Goal: Navigation & Orientation: Understand site structure

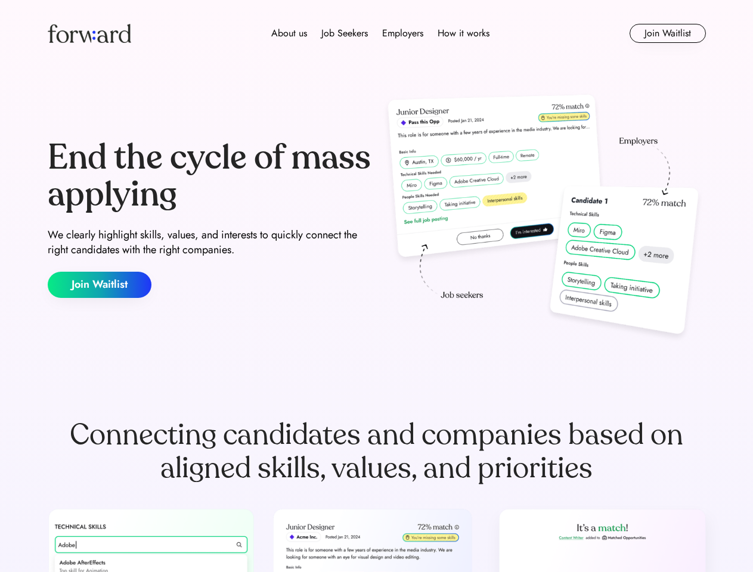
click at [376, 286] on div "End the cycle of mass applying We clearly highlight skills, values, and interes…" at bounding box center [377, 219] width 658 height 256
click at [377, 33] on div "About us Job Seekers Employers How it works" at bounding box center [380, 33] width 470 height 14
click at [89, 33] on img at bounding box center [89, 33] width 83 height 19
click at [380, 33] on div "About us Job Seekers Employers How it works" at bounding box center [380, 33] width 470 height 14
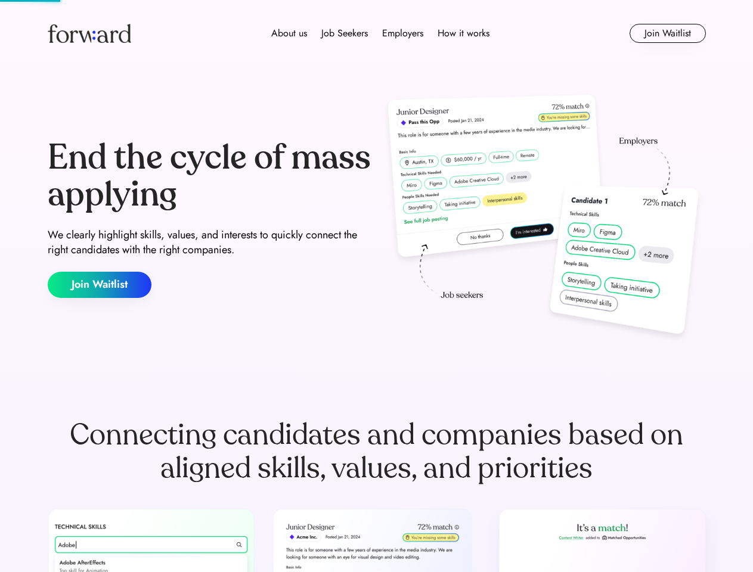
click at [289, 33] on div "About us" at bounding box center [289, 33] width 36 height 14
click at [345, 33] on div "Job Seekers" at bounding box center [344, 33] width 47 height 14
click at [402, 33] on div "Employers" at bounding box center [402, 33] width 41 height 14
click at [463, 33] on div "How it works" at bounding box center [464, 33] width 52 height 14
click at [667, 33] on button "Join Waitlist" at bounding box center [668, 33] width 76 height 19
